Goal: Information Seeking & Learning: Learn about a topic

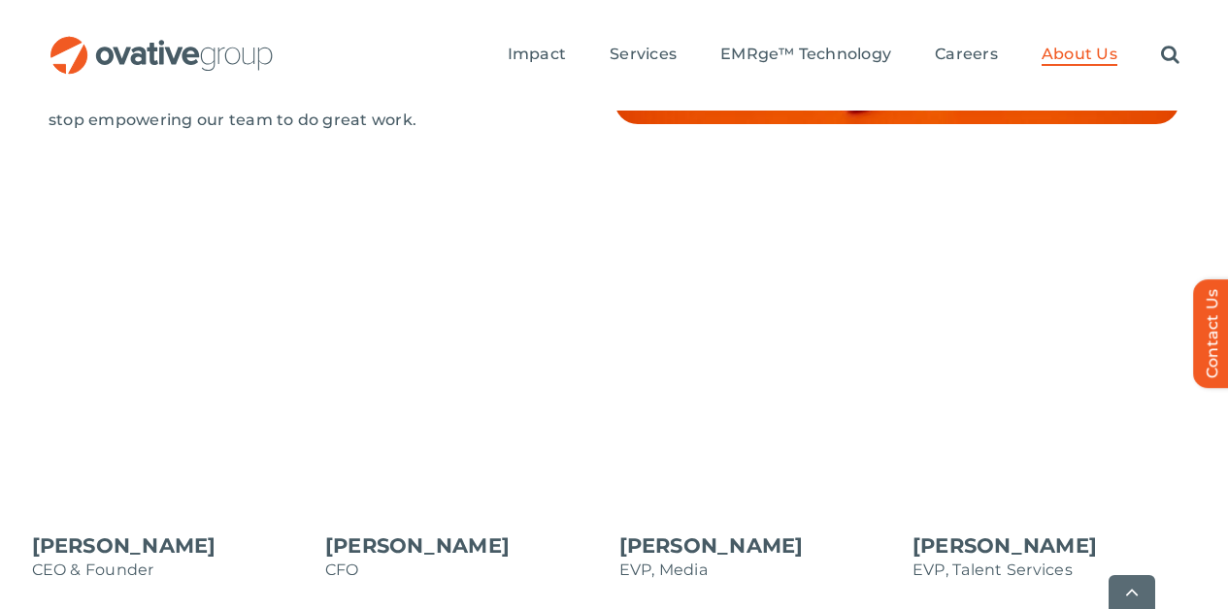
scroll to position [1912, 0]
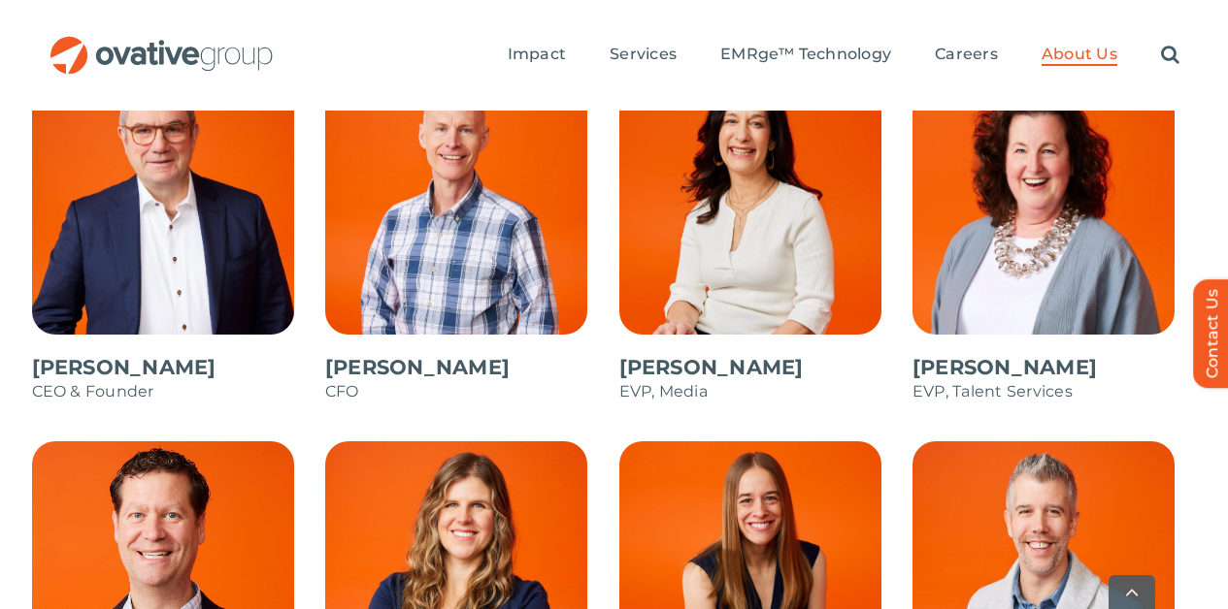
click at [781, 234] on span at bounding box center [761, 247] width 284 height 349
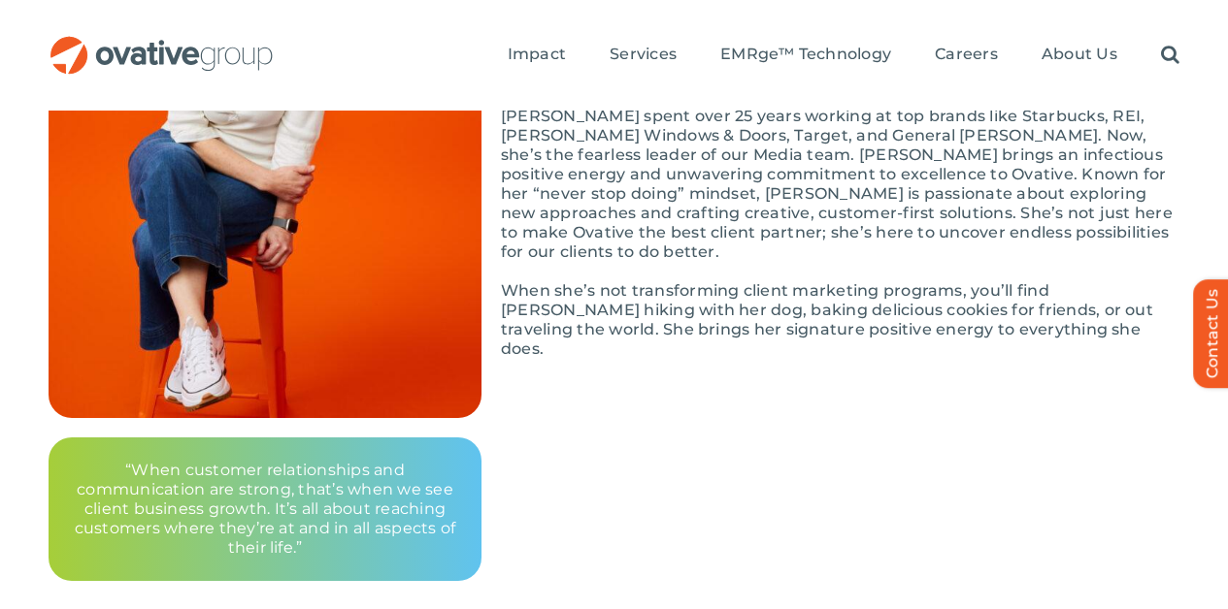
scroll to position [493, 0]
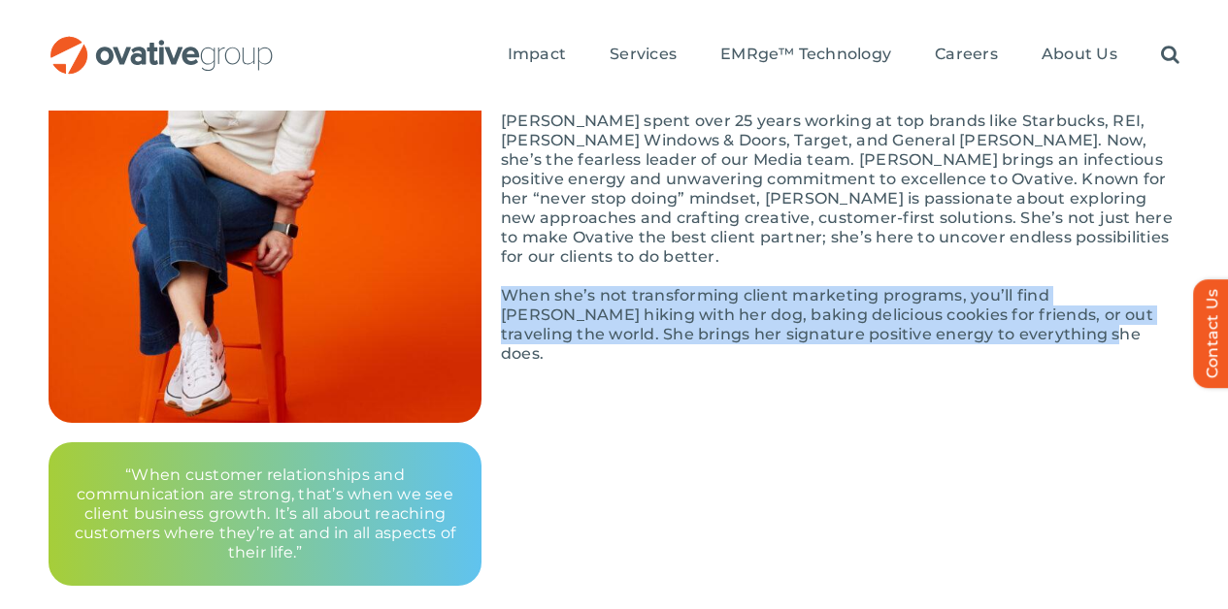
drag, startPoint x: 508, startPoint y: 278, endPoint x: 933, endPoint y: 327, distance: 427.8
click at [933, 327] on div "Passion and curiosity will get you far. [PERSON_NAME] discovered the power of t…" at bounding box center [840, 199] width 678 height 369
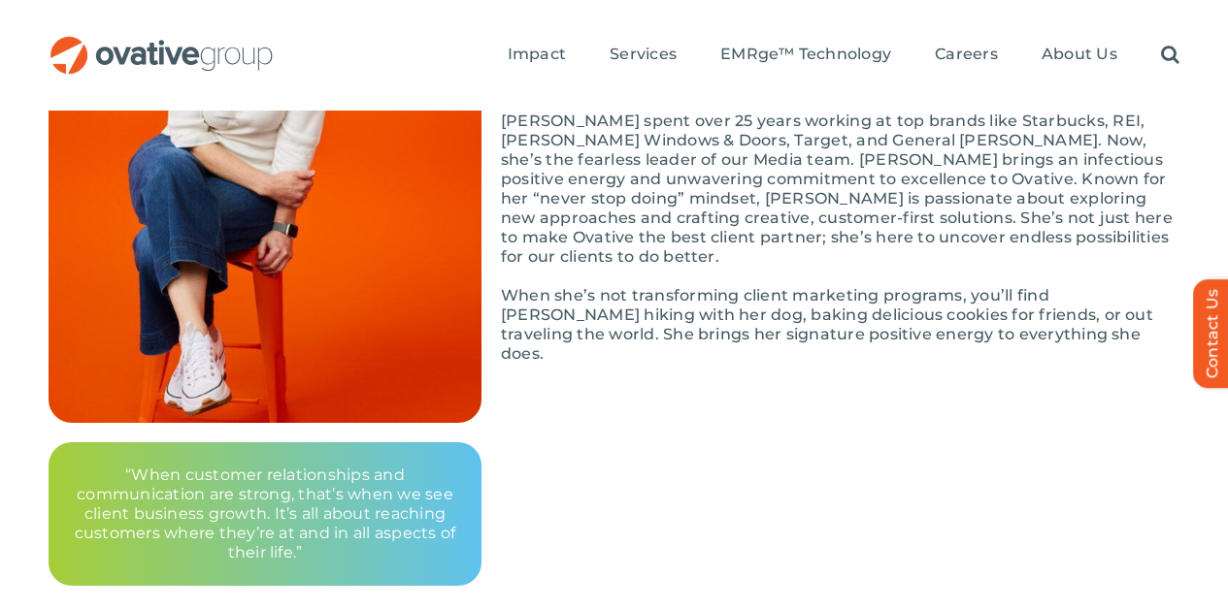
click at [792, 487] on div "Back to All Employees [PERSON_NAME] EVP, Media “When customer relationships and…" at bounding box center [614, 153] width 1130 height 867
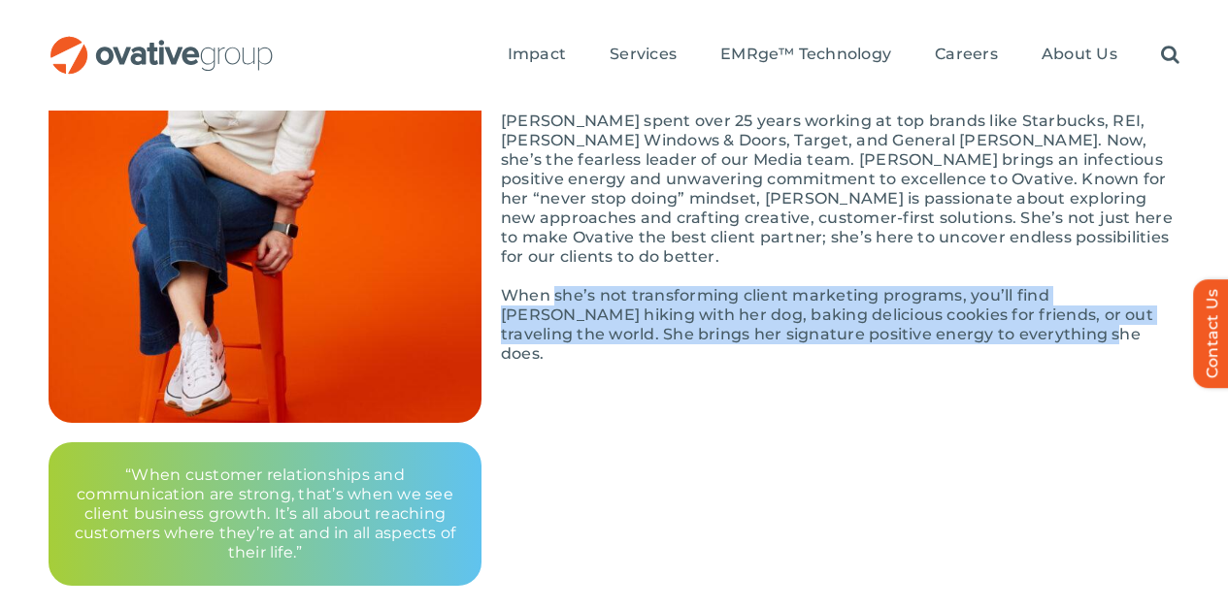
drag, startPoint x: 553, startPoint y: 278, endPoint x: 1027, endPoint y: 342, distance: 477.8
click at [1027, 342] on div "Passion and curiosity will get you far. [PERSON_NAME] discovered the power of t…" at bounding box center [840, 199] width 678 height 369
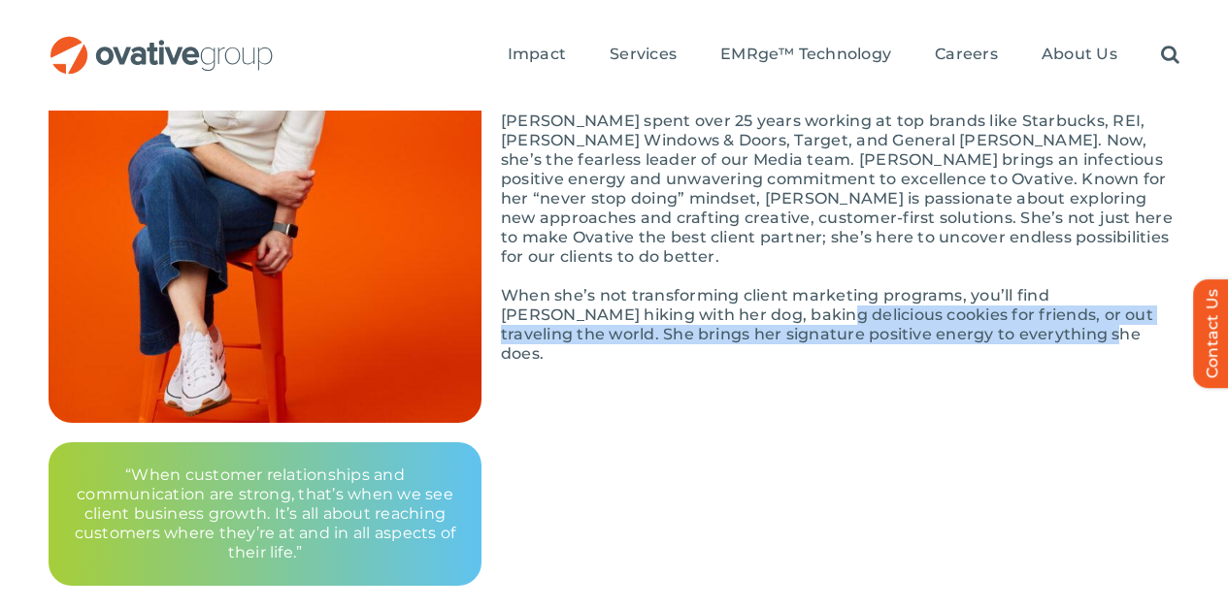
drag, startPoint x: 718, startPoint y: 302, endPoint x: 1081, endPoint y: 363, distance: 368.0
click at [1083, 363] on div "Back to All Employees [PERSON_NAME] EVP, Media “When customer relationships and…" at bounding box center [614, 153] width 1130 height 867
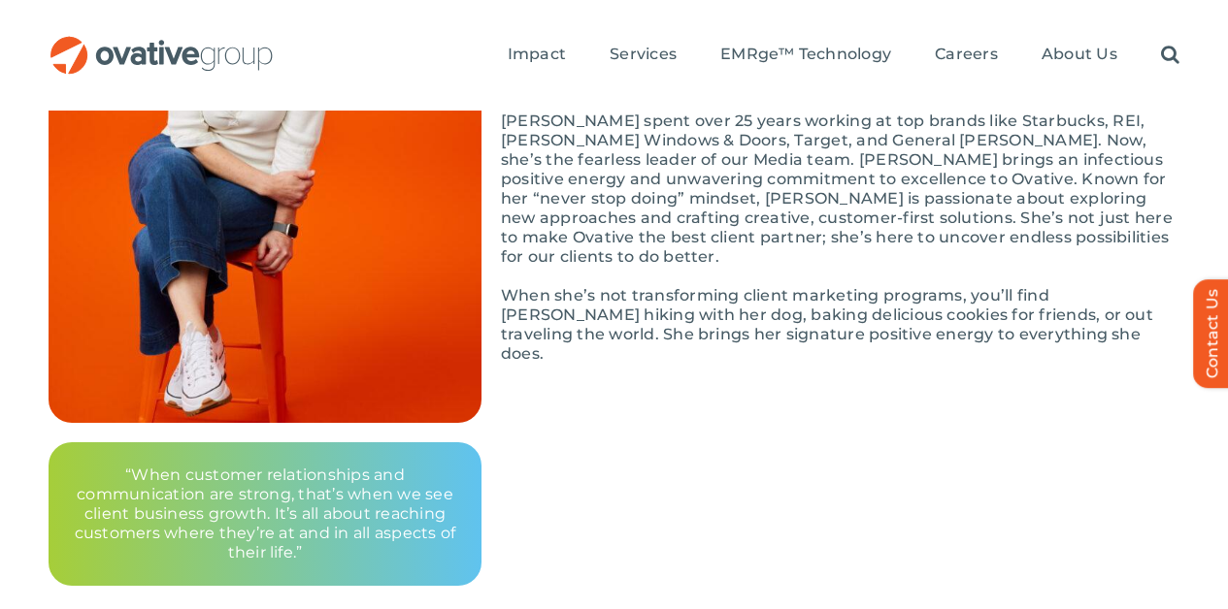
click at [1037, 348] on div "Back to All Employees [PERSON_NAME] EVP, Media “When customer relationships and…" at bounding box center [614, 153] width 1130 height 867
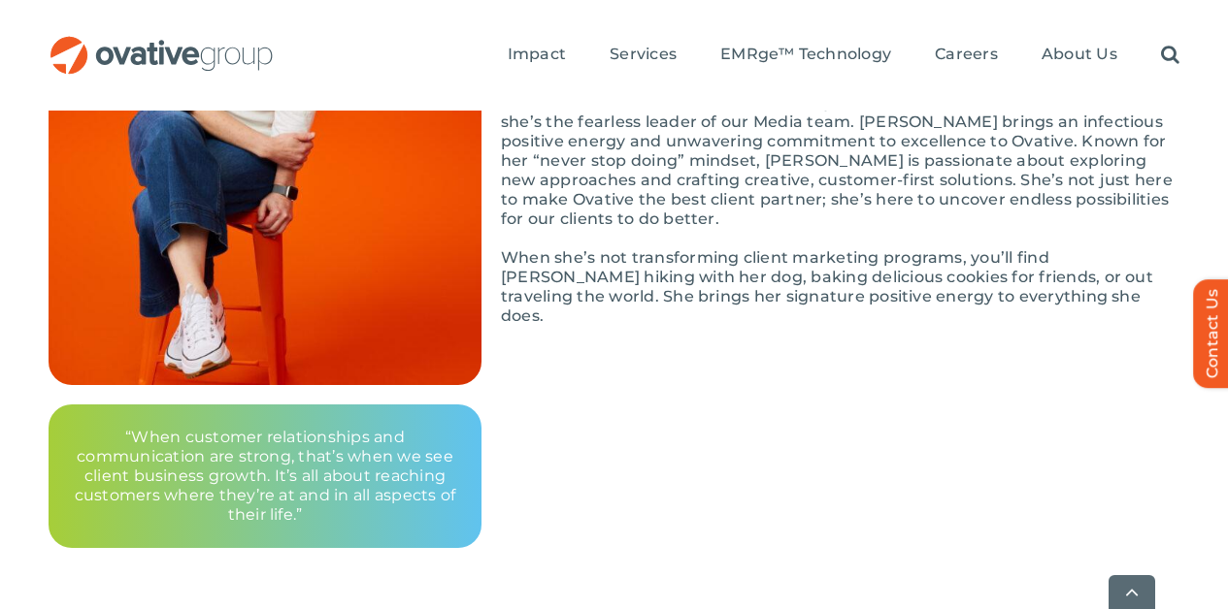
scroll to position [532, 0]
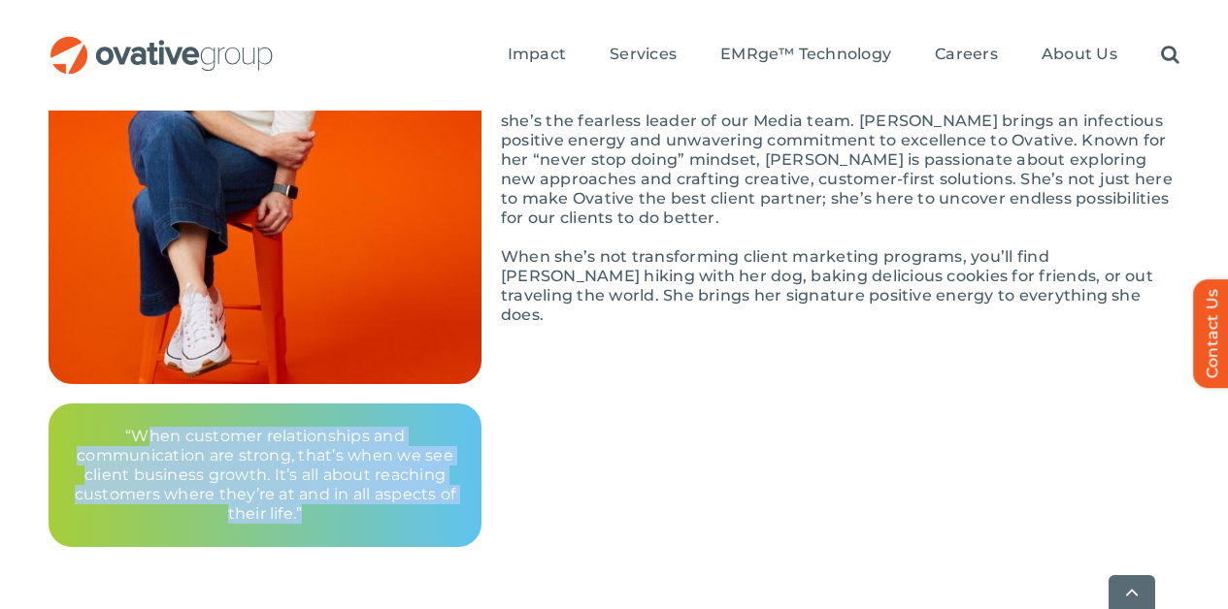
drag, startPoint x: 144, startPoint y: 431, endPoint x: 392, endPoint y: 518, distance: 263.3
click at [392, 518] on p "“When customer relationships and communication are strong, that’s when we see c…" at bounding box center [265, 475] width 386 height 97
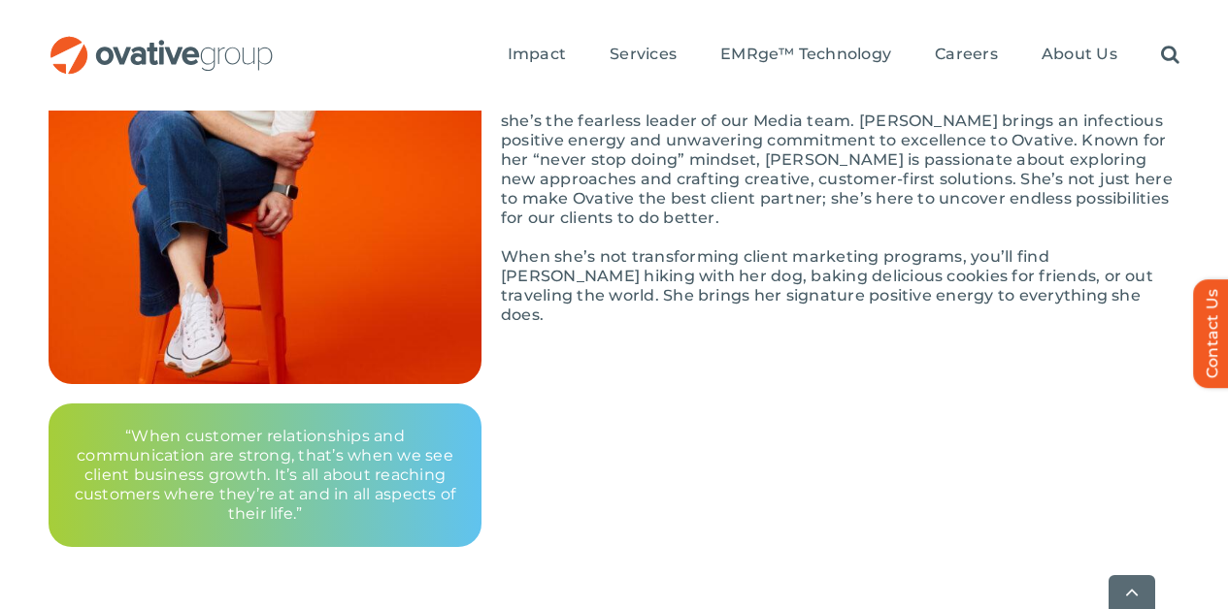
click at [393, 510] on p "“When customer relationships and communication are strong, that’s when we see c…" at bounding box center [265, 475] width 386 height 97
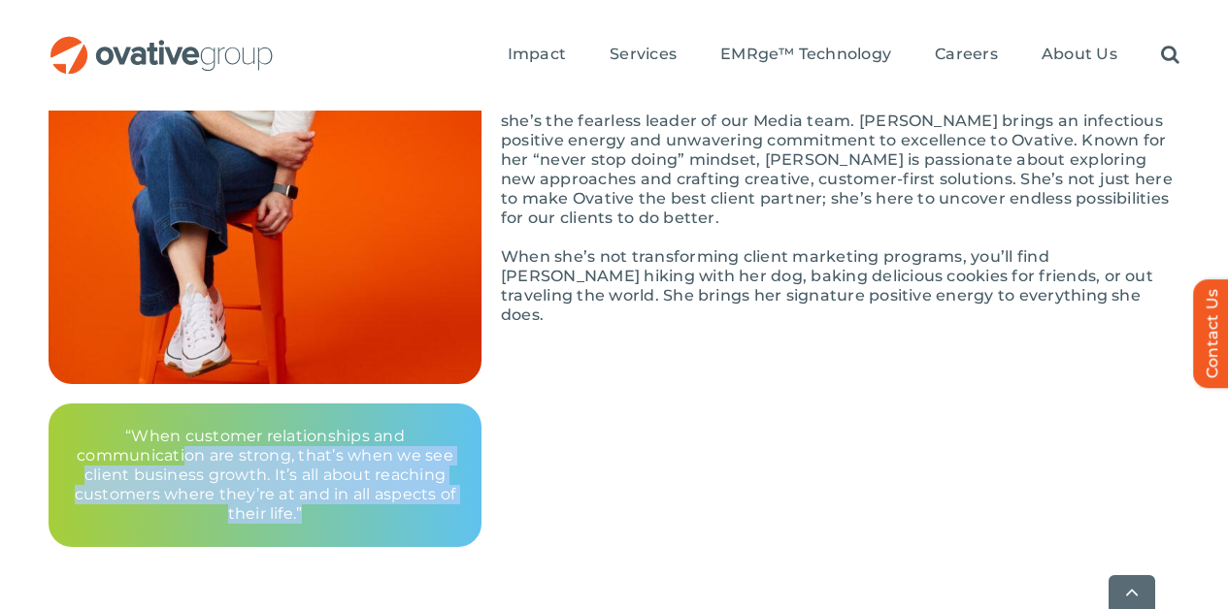
drag, startPoint x: 181, startPoint y: 462, endPoint x: 408, endPoint y: 515, distance: 232.3
click at [408, 515] on p "“When customer relationships and communication are strong, that’s when we see c…" at bounding box center [265, 475] width 386 height 97
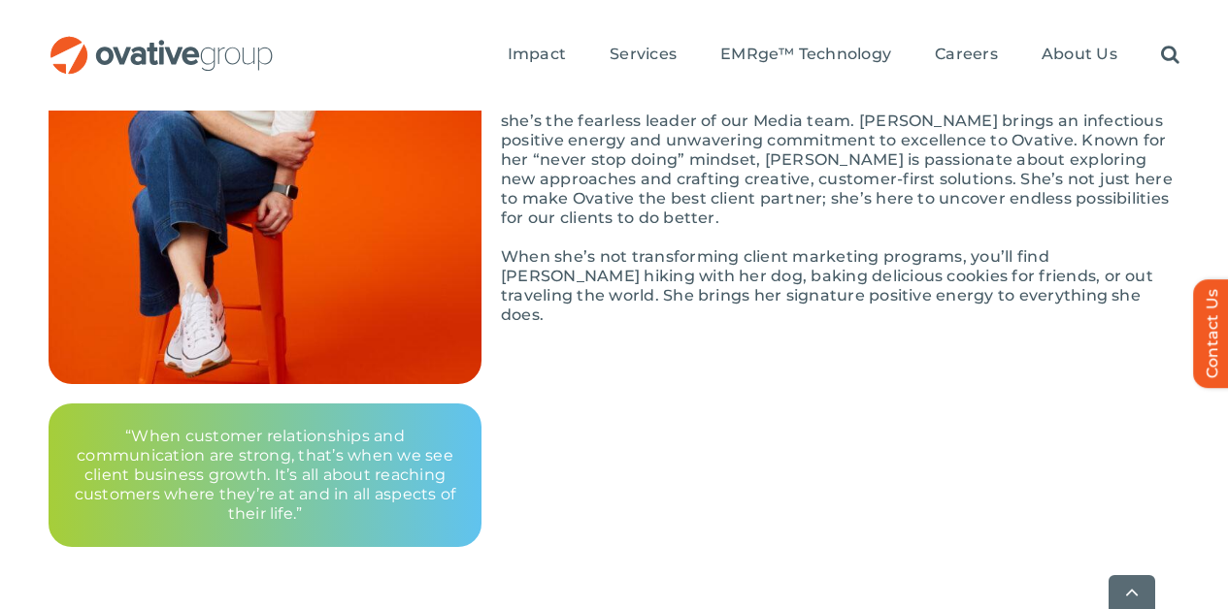
click at [641, 444] on div "Back to All Employees [PERSON_NAME] EVP, Media “When customer relationships and…" at bounding box center [614, 114] width 1130 height 867
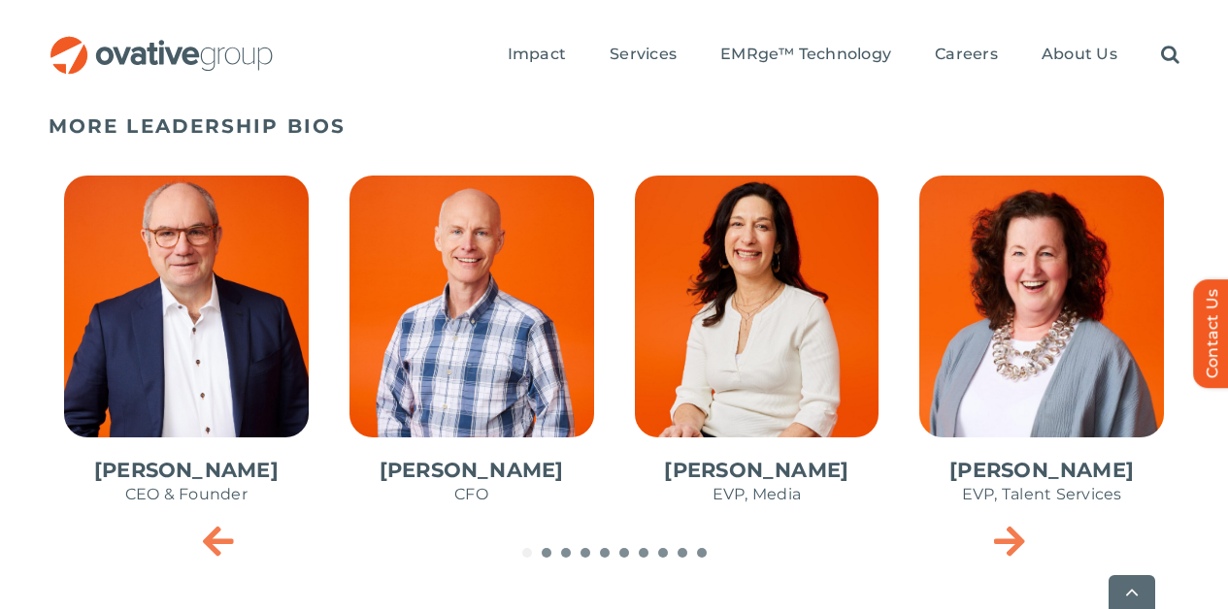
scroll to position [1093, 0]
